Goal: Task Accomplishment & Management: Complete application form

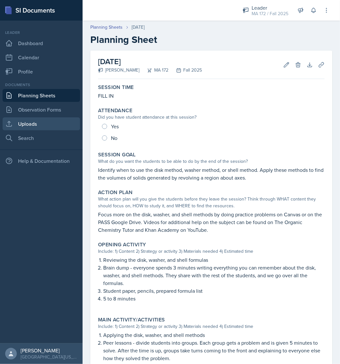
scroll to position [20, 0]
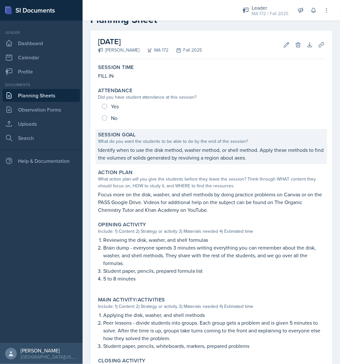
click at [149, 151] on p "Identify when to use the disk method, washer method, or shell method. Apply the…" at bounding box center [211, 153] width 227 height 15
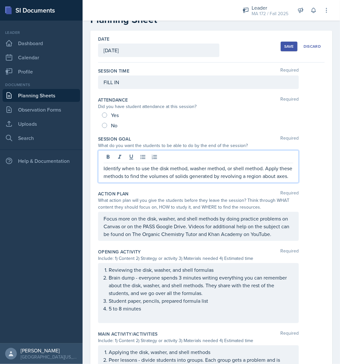
click at [137, 153] on div "Identify when to use the disk method, washer method, or shell method. Apply the…" at bounding box center [198, 166] width 201 height 33
click at [137, 153] on div at bounding box center [199, 158] width 190 height 11
drag, startPoint x: 137, startPoint y: 153, endPoint x: 127, endPoint y: 170, distance: 20.1
click at [127, 170] on p "Identify when to use the disk method, washer method, or shell method. Apply the…" at bounding box center [199, 172] width 190 height 15
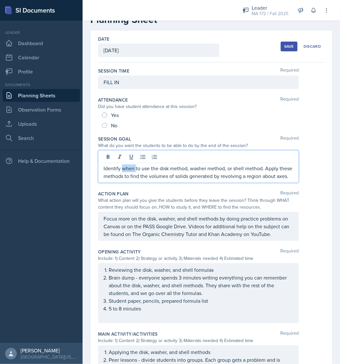
click at [127, 170] on p "Identify when to use the disk method, washer method, or shell method. Apply the…" at bounding box center [199, 172] width 190 height 15
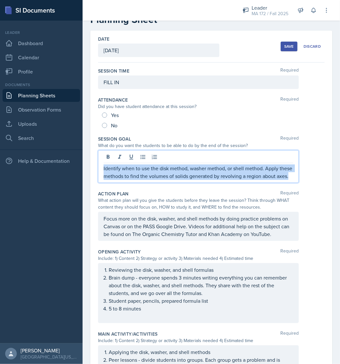
click at [127, 170] on p "Identify when to use the disk method, washer method, or shell method. Apply the…" at bounding box center [199, 172] width 190 height 15
copy p "Identify when to use the disk method, washer method, or shell method. Apply the…"
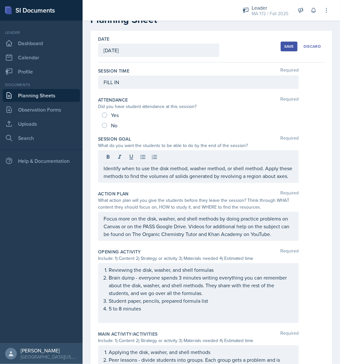
click at [313, 144] on div "What do you want the students to be able to do by the end of the session?" at bounding box center [211, 145] width 227 height 7
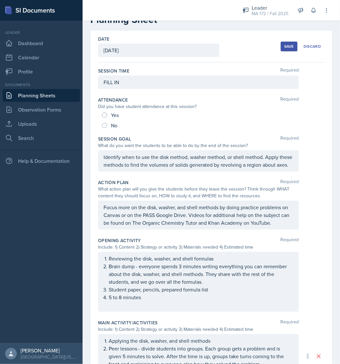
click at [305, 230] on div "Focus more on the disk, washer, and shell methods by doing practice problems on…" at bounding box center [211, 215] width 227 height 29
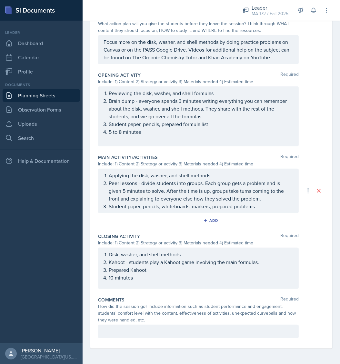
scroll to position [200, 0]
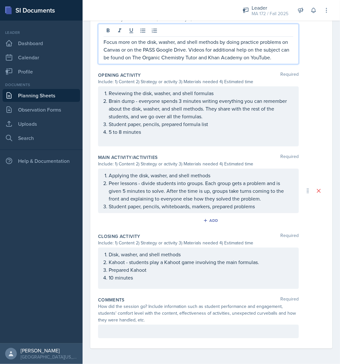
click at [147, 47] on p "Focus more on the disk, washer, and shell methods by doing practice problems on…" at bounding box center [199, 49] width 190 height 23
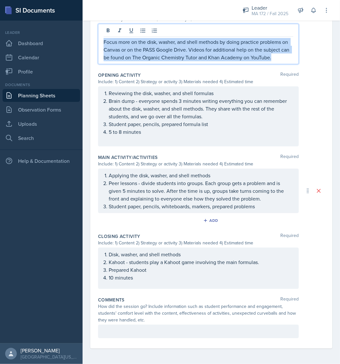
click at [147, 47] on p "Focus more on the disk, washer, and shell methods by doing practice problems on…" at bounding box center [199, 49] width 190 height 23
copy p "Focus more on the disk, washer, and shell methods by doing practice problems on…"
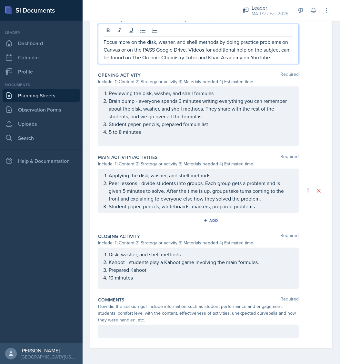
click at [186, 46] on p "Focus more on the disk, washer, and shell methods by doing practice problems on…" at bounding box center [199, 49] width 190 height 23
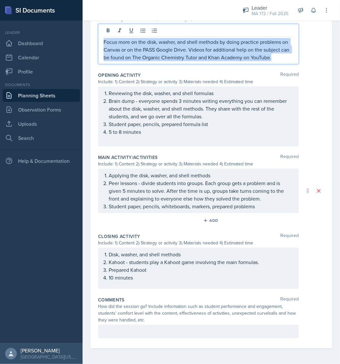
click at [186, 46] on p "Focus more on the disk, washer, and shell methods by doing practice problems on…" at bounding box center [199, 49] width 190 height 23
copy p "Focus more on the disk, washer, and shell methods by doing practice problems on…"
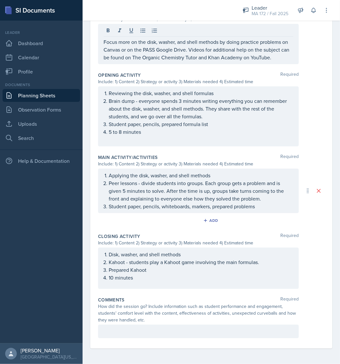
click at [309, 168] on div "Main Activity/Activities Required Include: 1) Content 2) Strategy or activity 3…" at bounding box center [211, 191] width 227 height 79
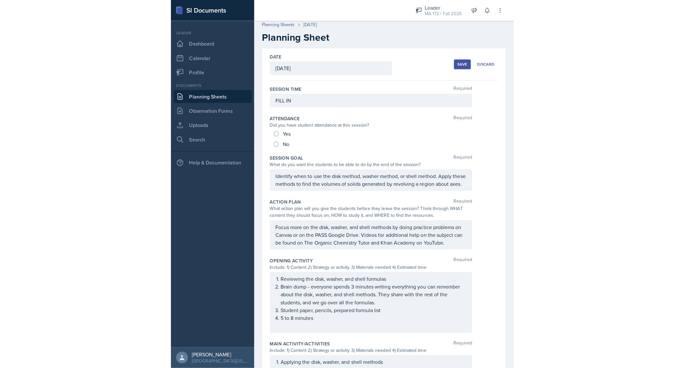
scroll to position [0, 0]
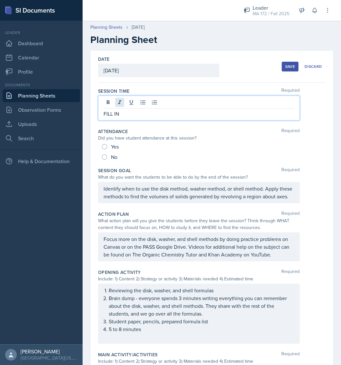
click at [121, 100] on div "FILL IN" at bounding box center [199, 108] width 202 height 25
click at [121, 100] on icon at bounding box center [119, 102] width 6 height 6
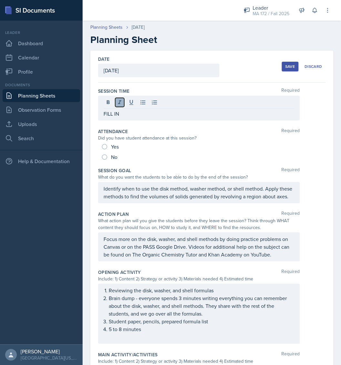
click at [121, 100] on icon at bounding box center [119, 102] width 6 height 6
click at [109, 105] on icon at bounding box center [108, 102] width 6 height 6
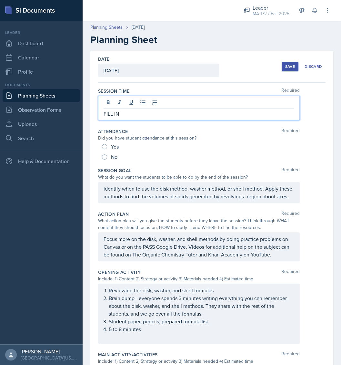
click at [110, 113] on p "FILL IN" at bounding box center [199, 114] width 191 height 8
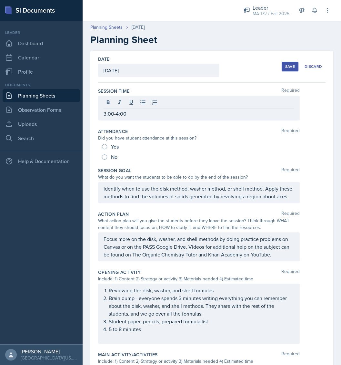
click at [282, 69] on button "Save" at bounding box center [290, 67] width 17 height 10
